Goal: Task Accomplishment & Management: Manage account settings

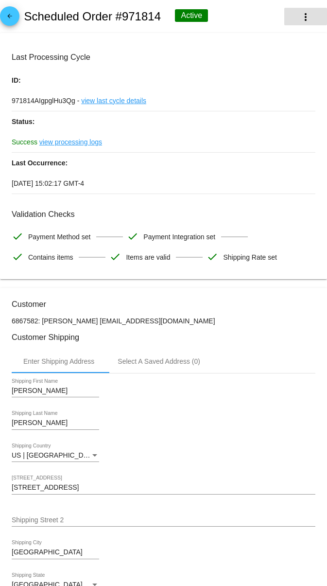
click at [304, 19] on mat-icon "more_vert" at bounding box center [306, 17] width 12 height 12
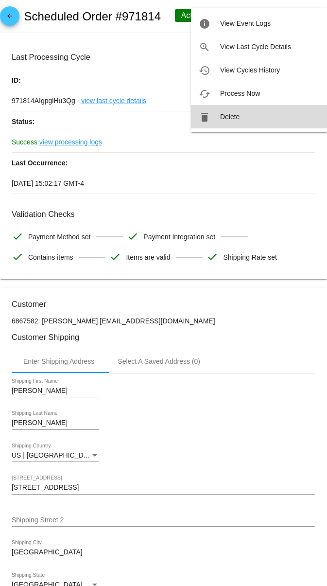
click at [243, 115] on button "delete Delete" at bounding box center [259, 116] width 136 height 23
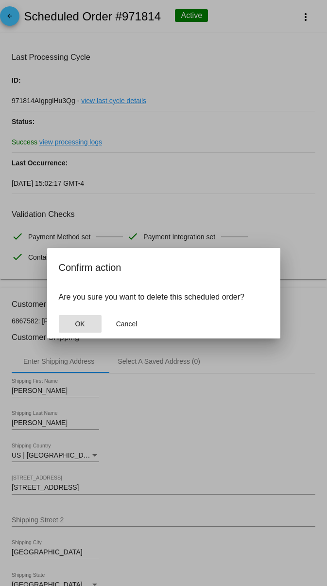
click at [67, 324] on button "OK" at bounding box center [80, 324] width 43 height 18
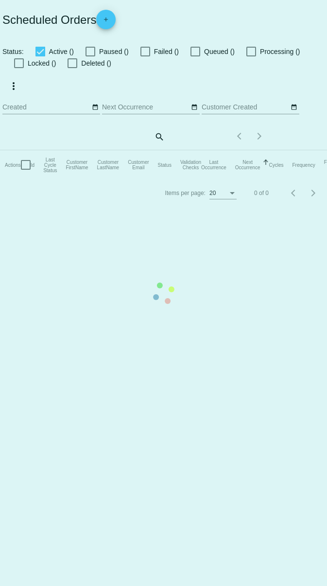
checkbox input "true"
